Goal: Go to known website: Access a specific website the user already knows

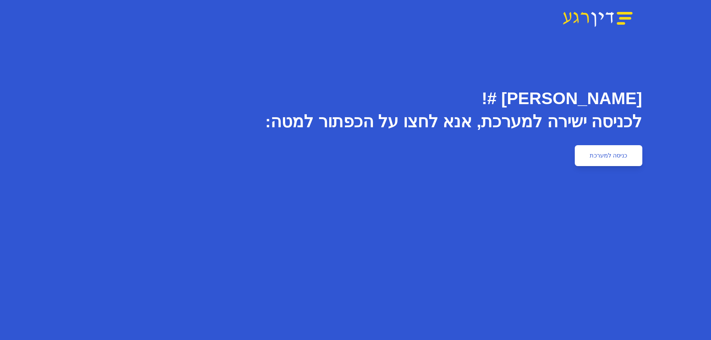
click at [600, 159] on link "כניסה למערכת" at bounding box center [608, 155] width 67 height 21
click at [633, 159] on link "כניסה למערכת" at bounding box center [608, 155] width 67 height 21
